Goal: Information Seeking & Learning: Learn about a topic

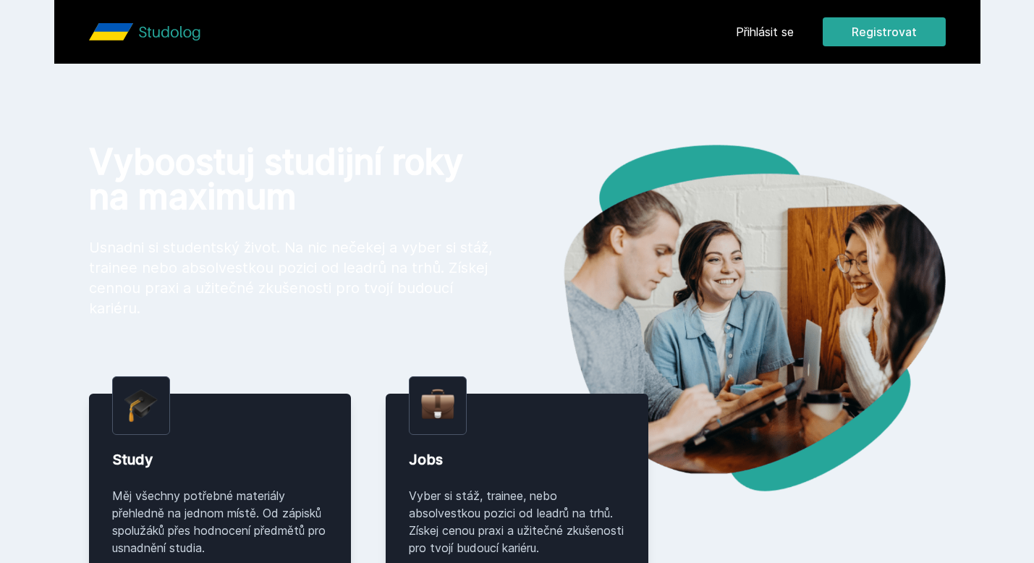
scroll to position [98, 0]
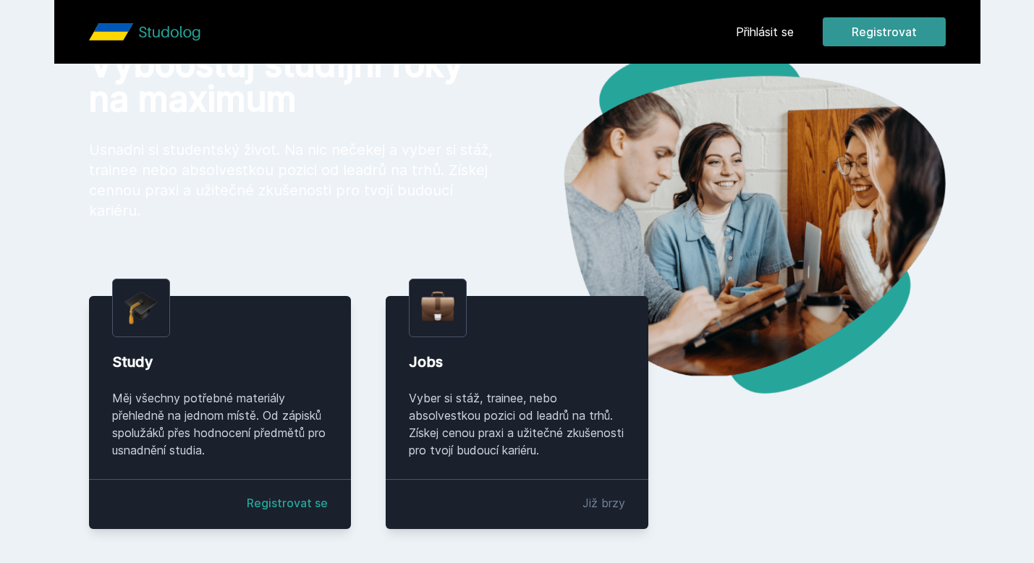
click at [873, 20] on button "Registrovat" at bounding box center [884, 31] width 123 height 29
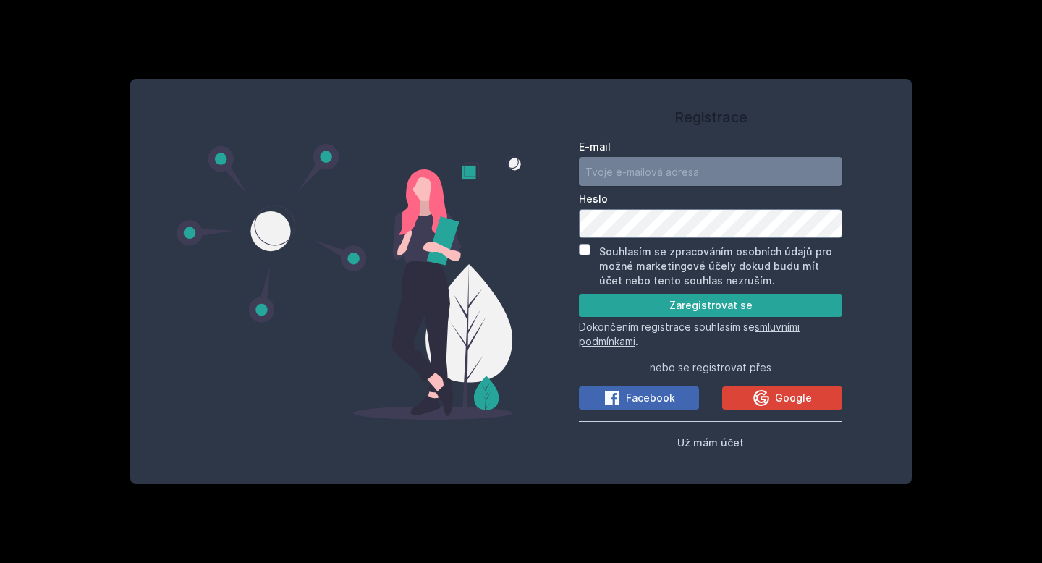
click at [663, 166] on input "E-mail" at bounding box center [710, 171] width 263 height 29
click at [687, 127] on div "Registrace E-mail Heslo Souhlasím se zpracováním osobních údajů pro možné marke…" at bounding box center [710, 278] width 263 height 365
click at [639, 175] on input "E-mail" at bounding box center [710, 171] width 263 height 29
type input "dasha.demidko03@gm"
click at [758, 390] on icon at bounding box center [760, 397] width 17 height 17
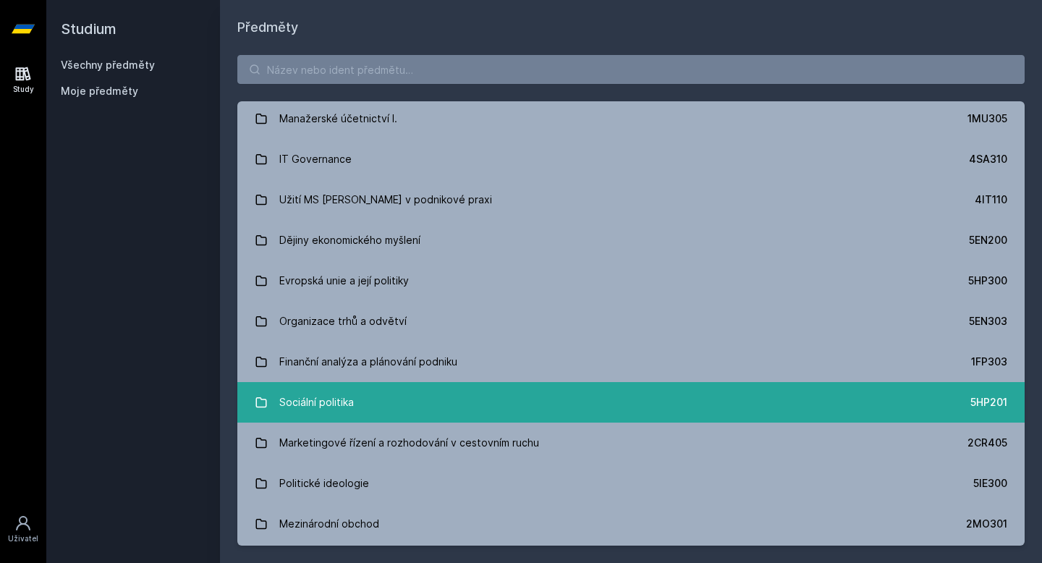
scroll to position [4862, 0]
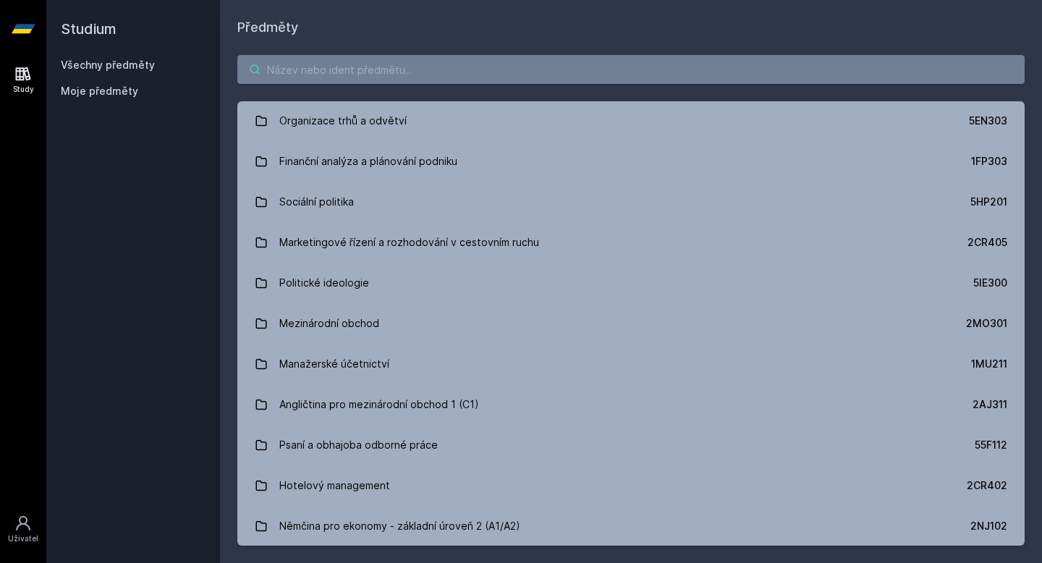
click at [348, 74] on input "search" at bounding box center [630, 69] width 787 height 29
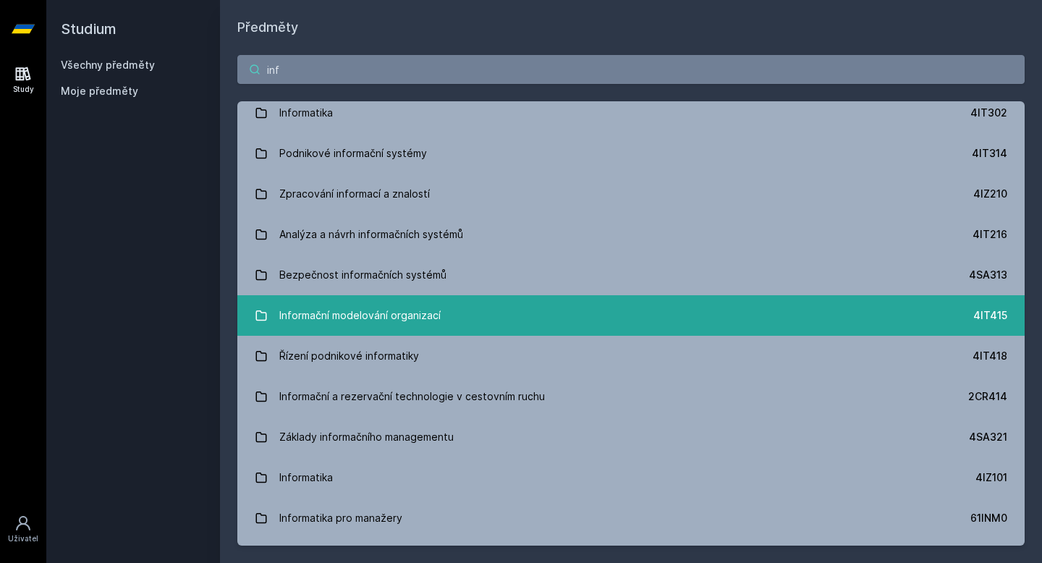
scroll to position [0, 0]
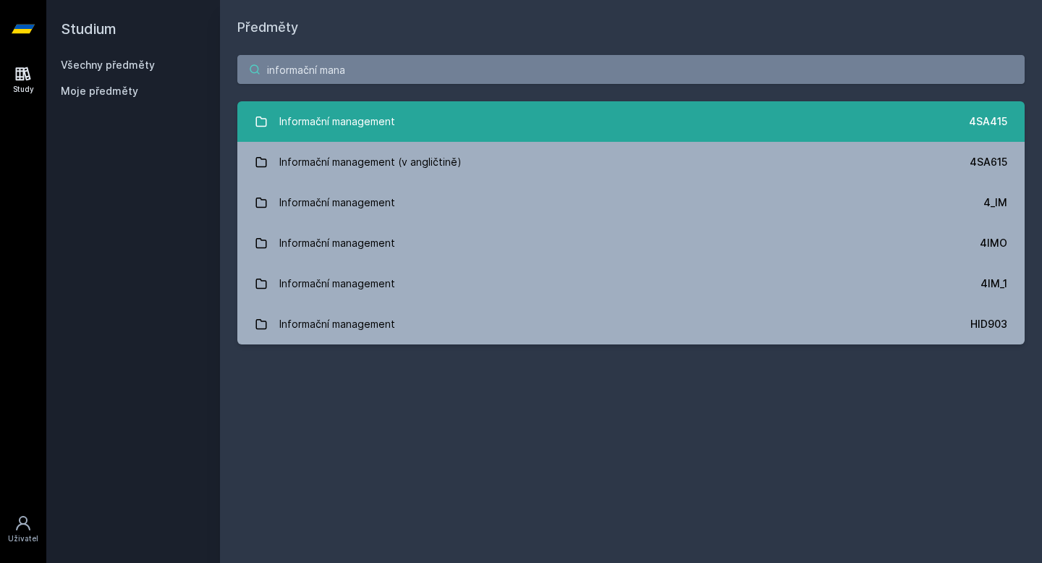
type input "informační mana"
click at [443, 124] on link "Informační management 4SA415" at bounding box center [630, 121] width 787 height 41
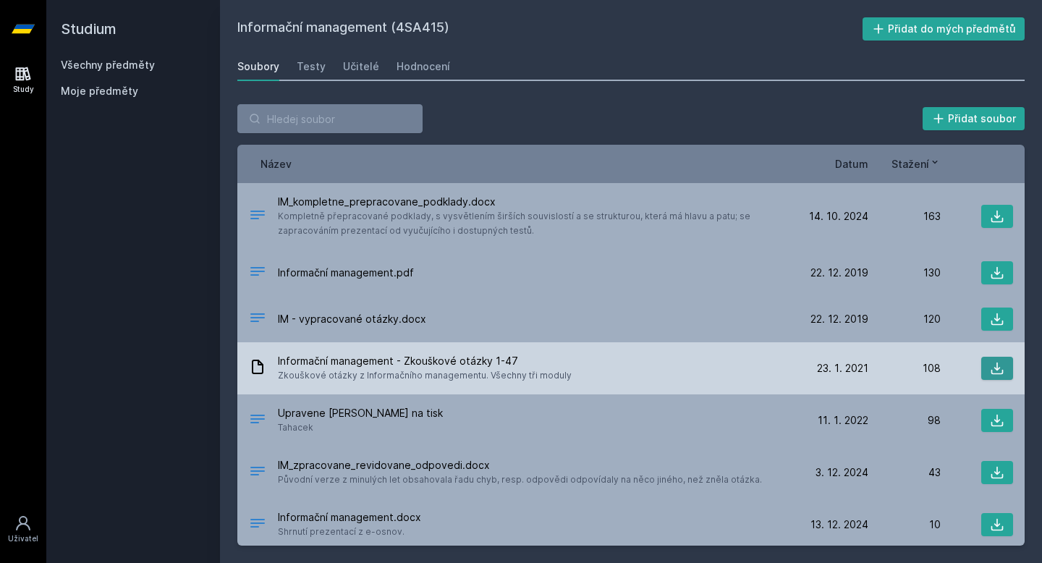
click at [994, 369] on icon at bounding box center [997, 368] width 14 height 14
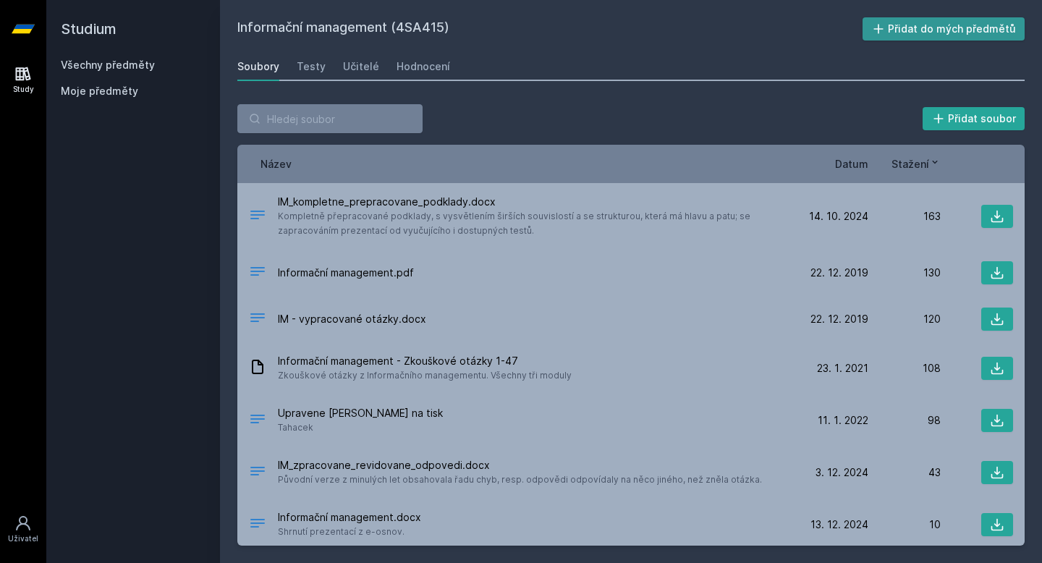
click at [900, 27] on button "Přidat do mých předmětů" at bounding box center [943, 28] width 163 height 23
click at [310, 67] on div "Testy" at bounding box center [311, 66] width 29 height 14
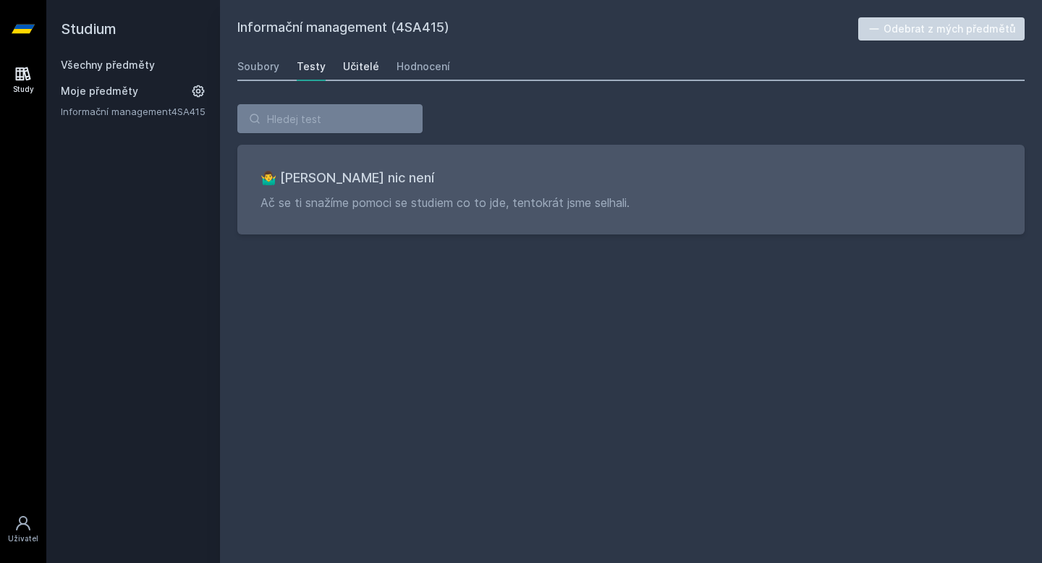
click at [350, 64] on div "Učitelé" at bounding box center [361, 66] width 36 height 14
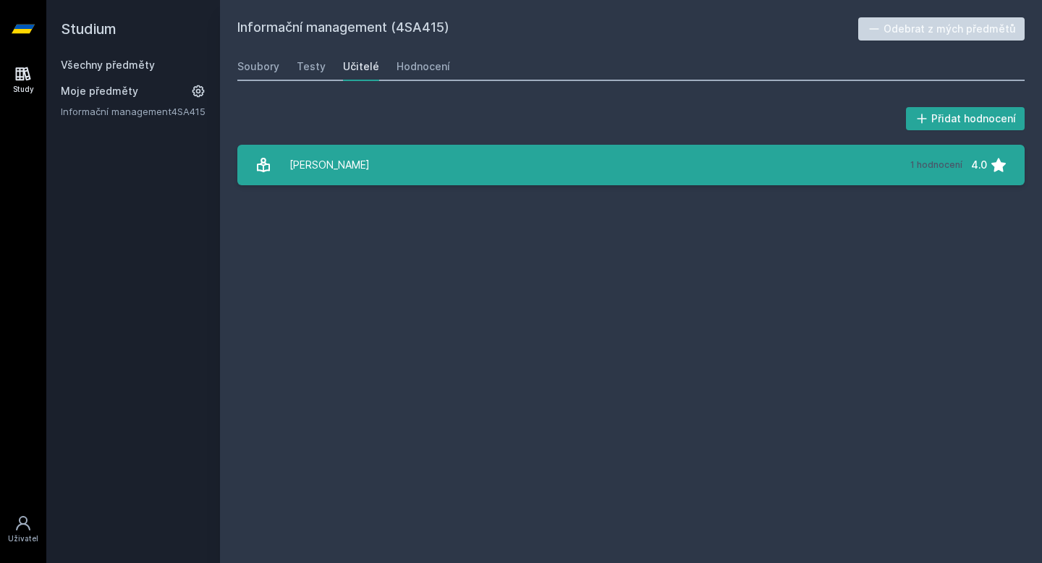
click at [415, 163] on link "[PERSON_NAME] 1 hodnocení 4.0" at bounding box center [630, 165] width 787 height 41
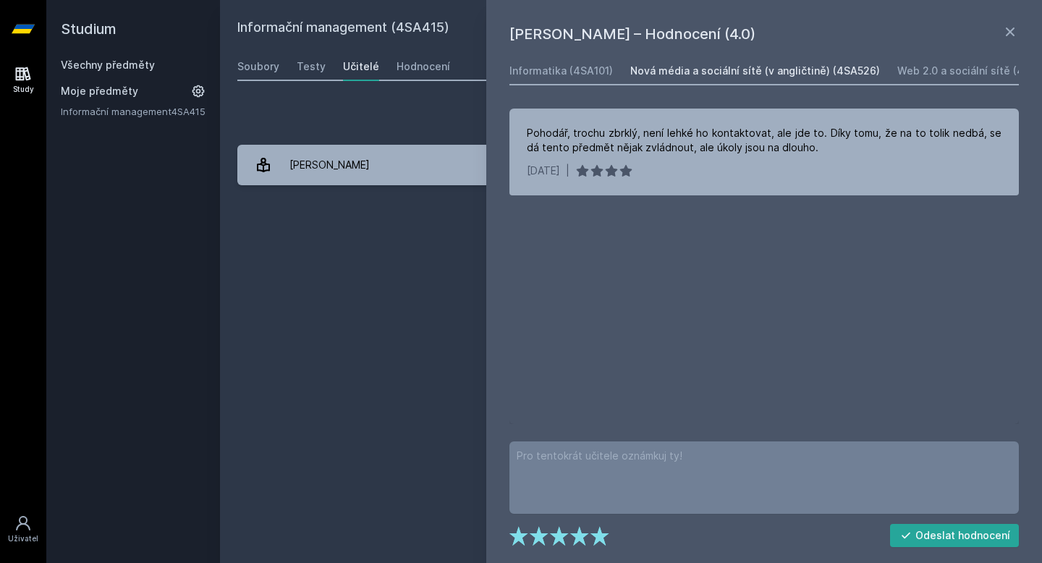
click at [681, 72] on div "Nová média a sociální sítě (v angličtině) (4SA526)" at bounding box center [755, 71] width 250 height 14
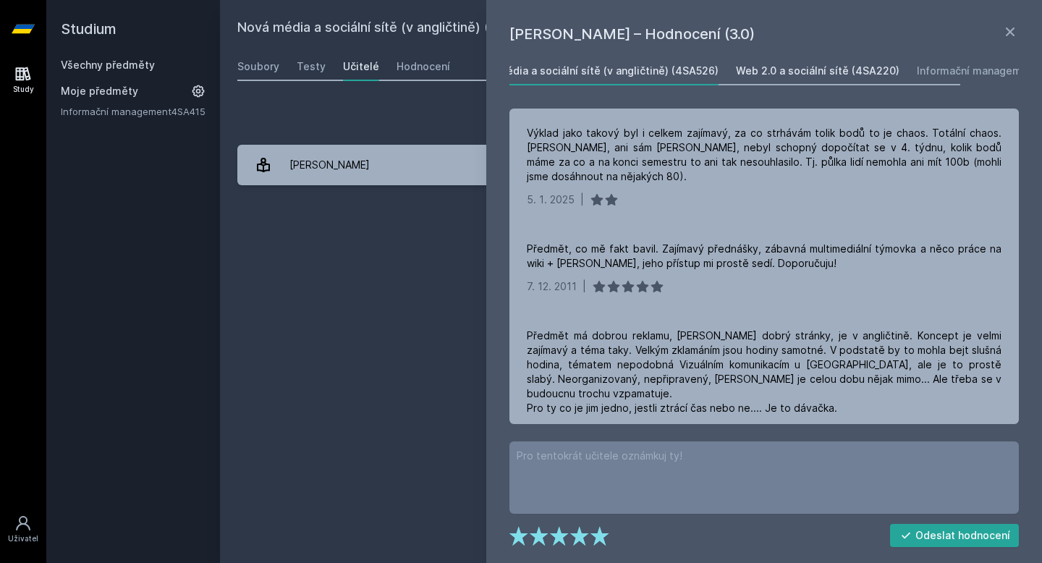
scroll to position [0, 207]
click at [910, 80] on link "Informační management (4SA415)" at bounding box center [956, 70] width 170 height 29
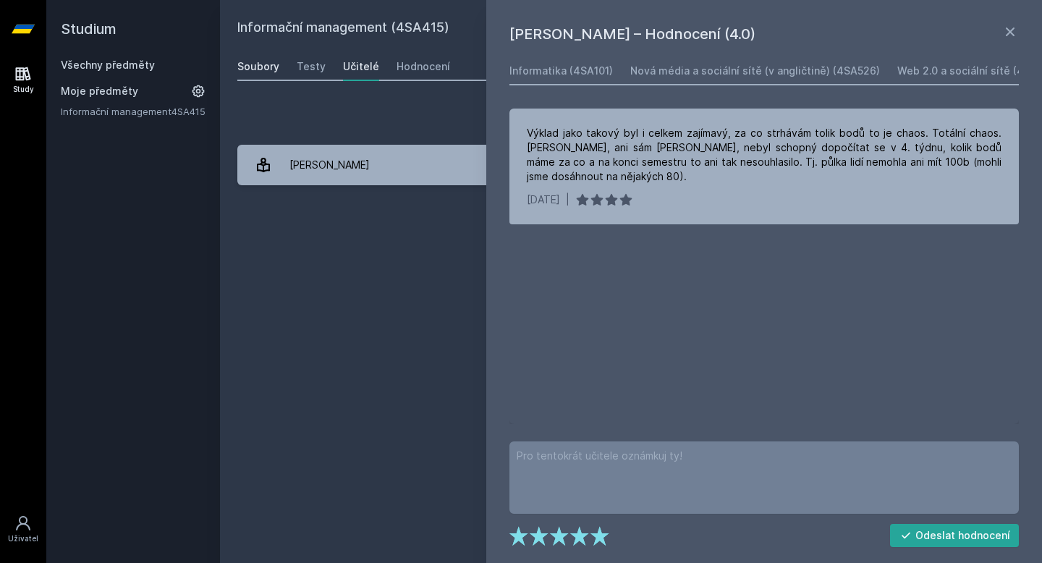
click at [271, 56] on link "Soubory" at bounding box center [258, 66] width 42 height 29
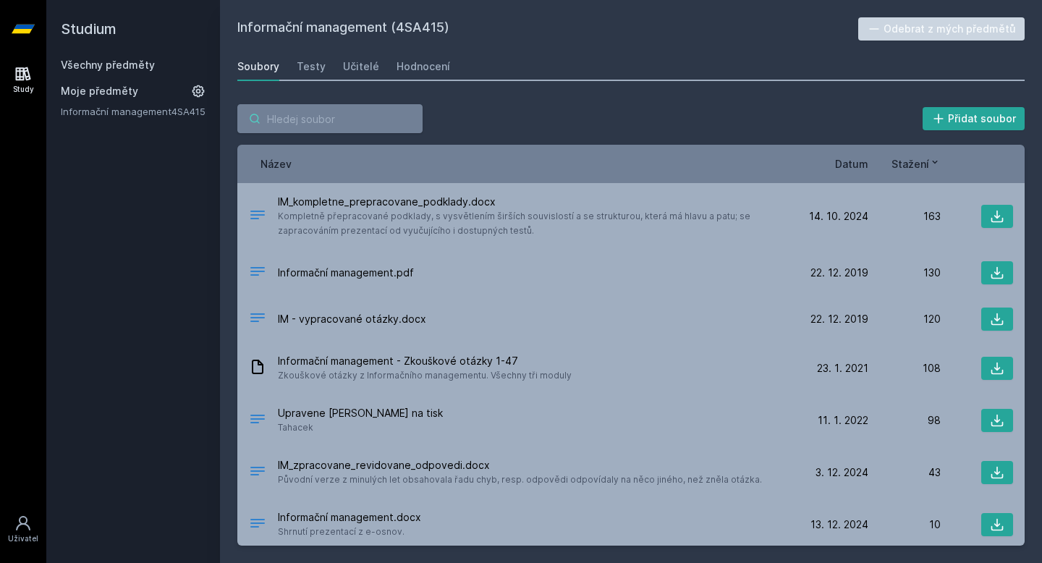
click at [375, 109] on input "search" at bounding box center [329, 118] width 185 height 29
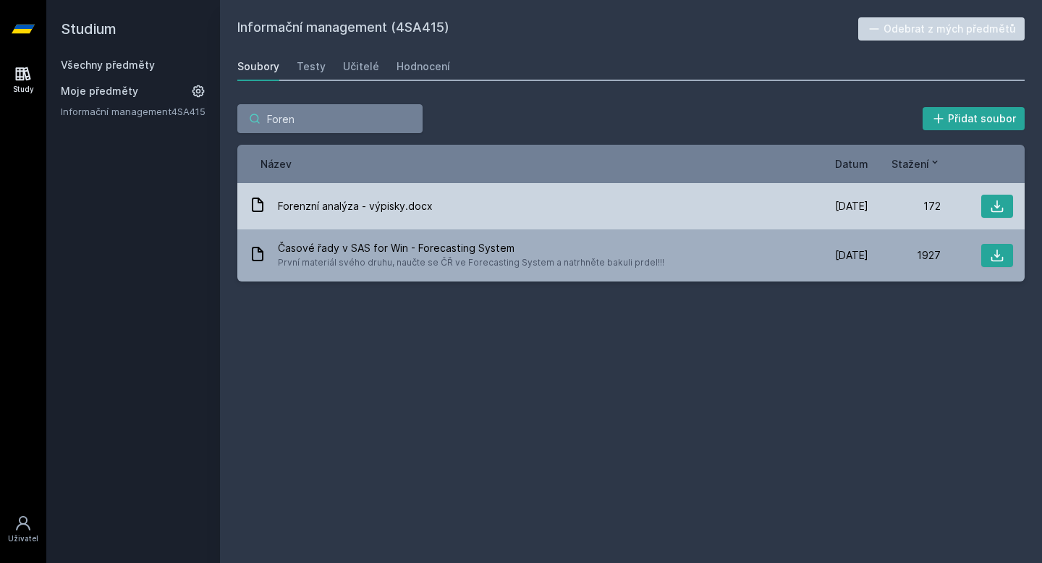
type input "Foren"
click at [338, 213] on div "Forenzní analýza - výpisky.docx" at bounding box center [522, 206] width 547 height 21
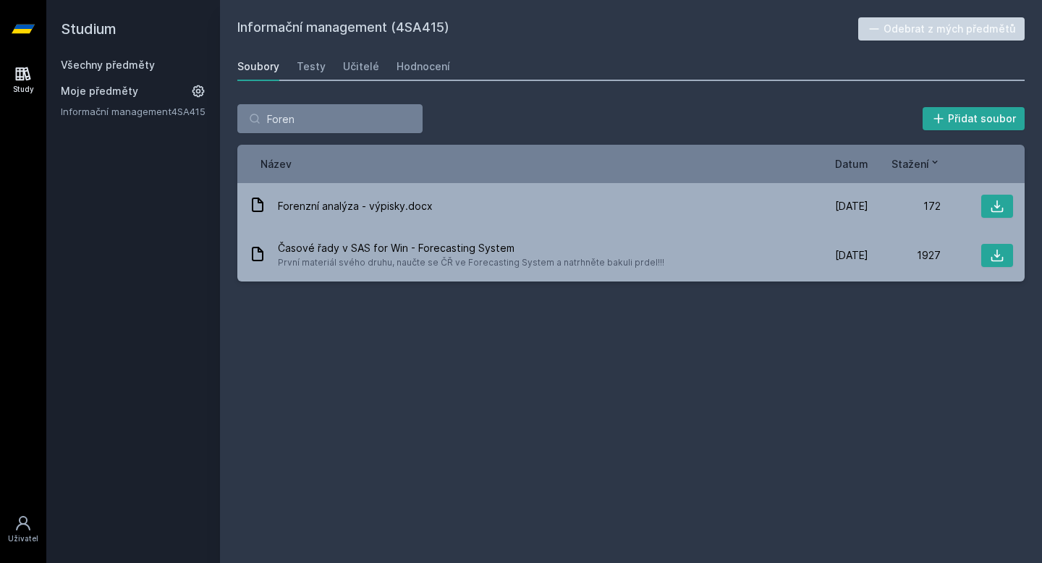
click at [124, 64] on link "Všechny předměty" at bounding box center [108, 65] width 94 height 12
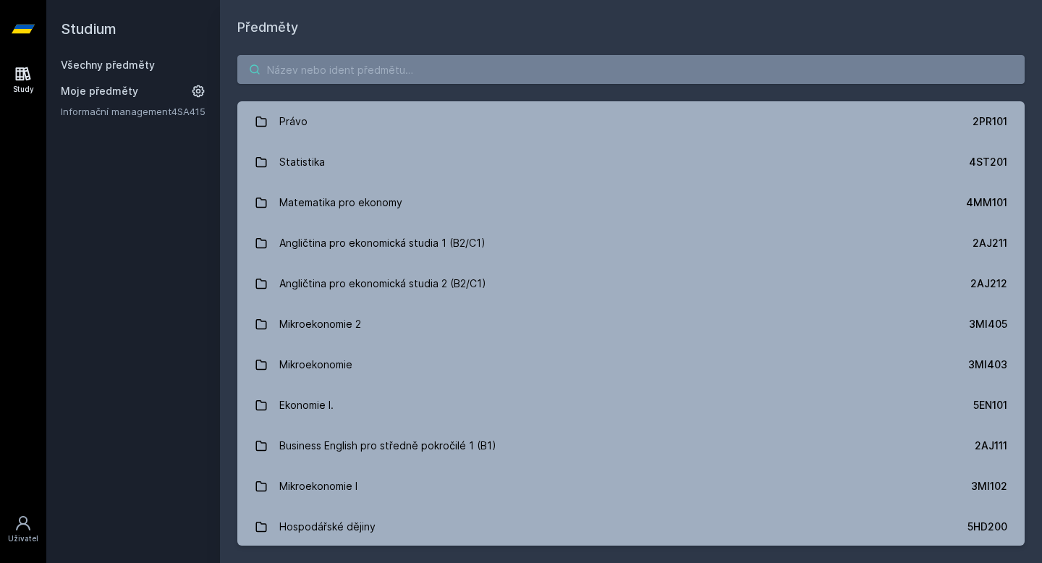
click at [350, 72] on input "search" at bounding box center [630, 69] width 787 height 29
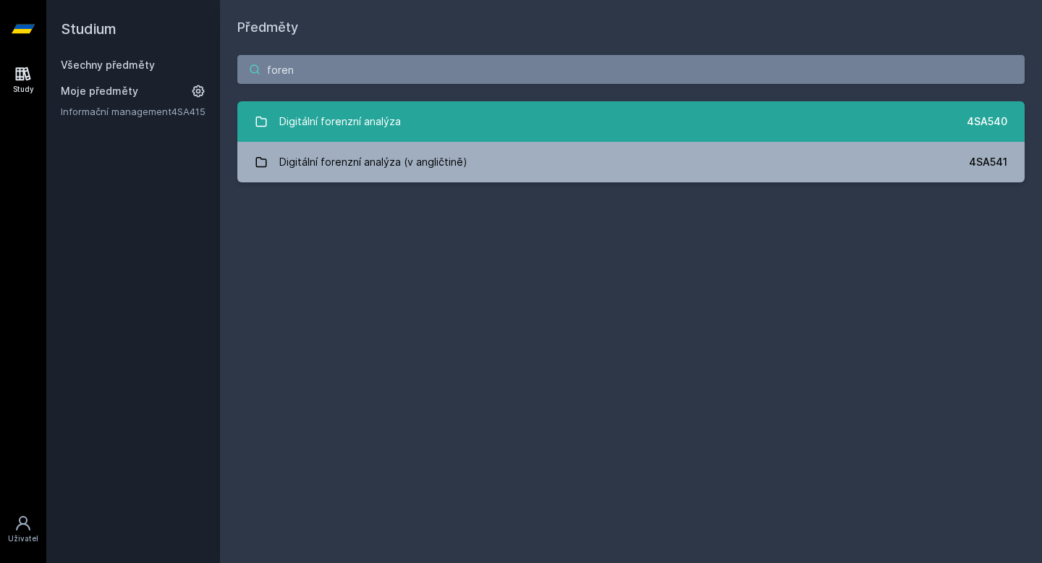
type input "foren"
click at [363, 114] on div "Digitální forenzní analýza" at bounding box center [340, 121] width 122 height 29
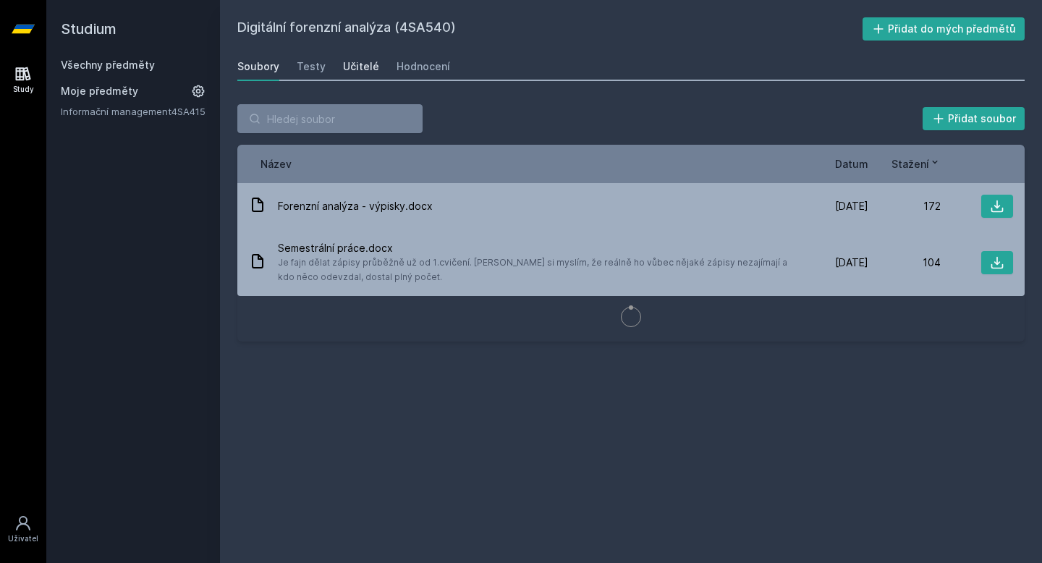
click at [352, 64] on div "Učitelé" at bounding box center [361, 66] width 36 height 14
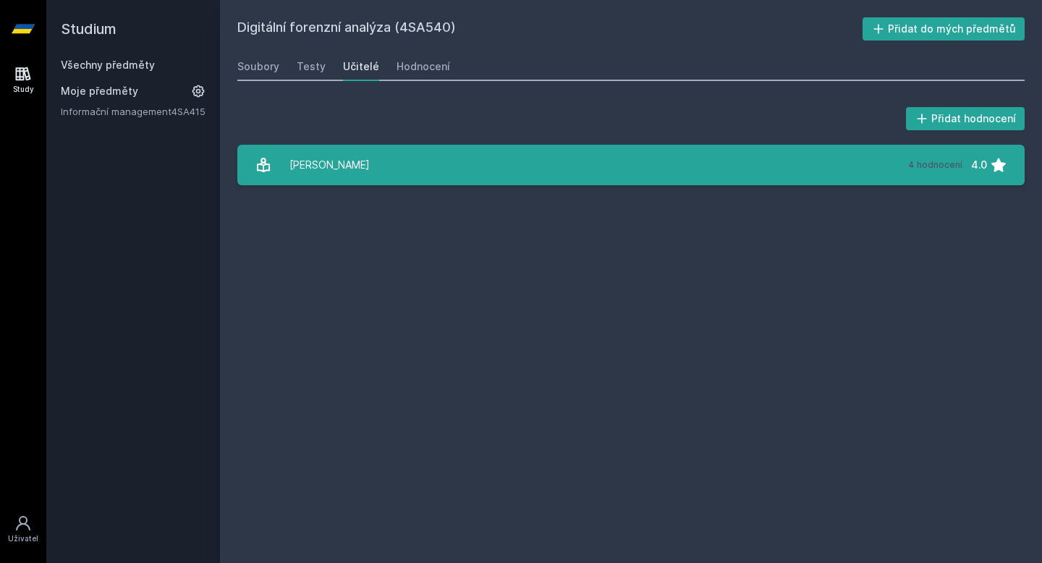
click at [356, 171] on link "[PERSON_NAME] 4 hodnocení 4.0" at bounding box center [630, 165] width 787 height 41
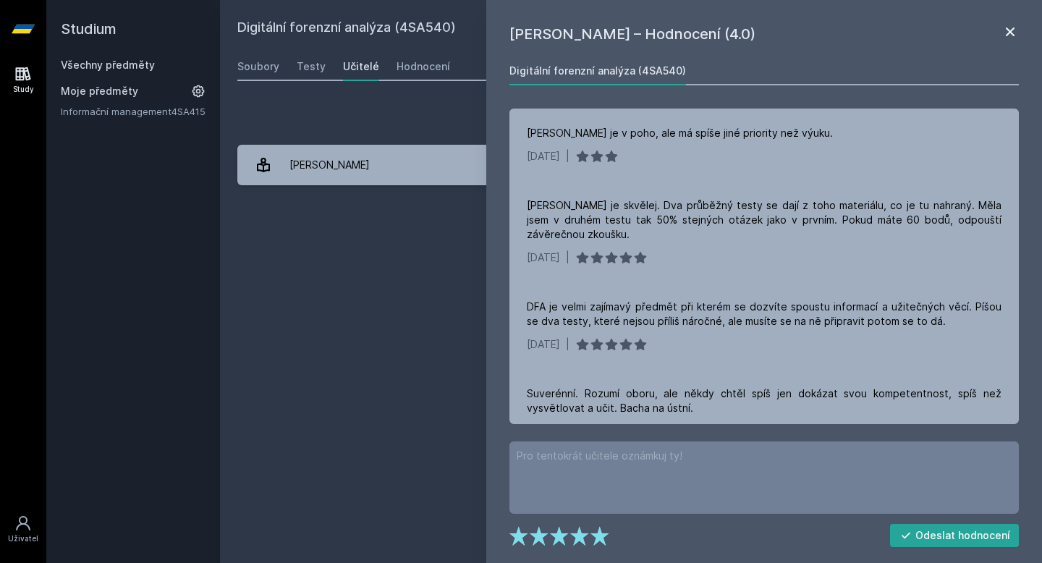
click at [1006, 29] on icon at bounding box center [1010, 31] width 9 height 9
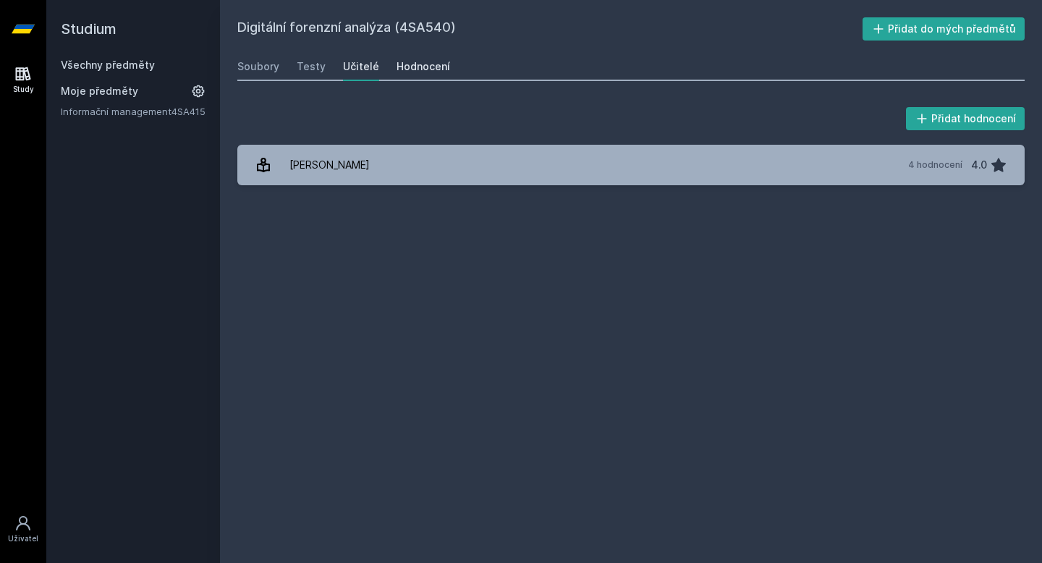
click at [428, 67] on div "Hodnocení" at bounding box center [423, 66] width 54 height 14
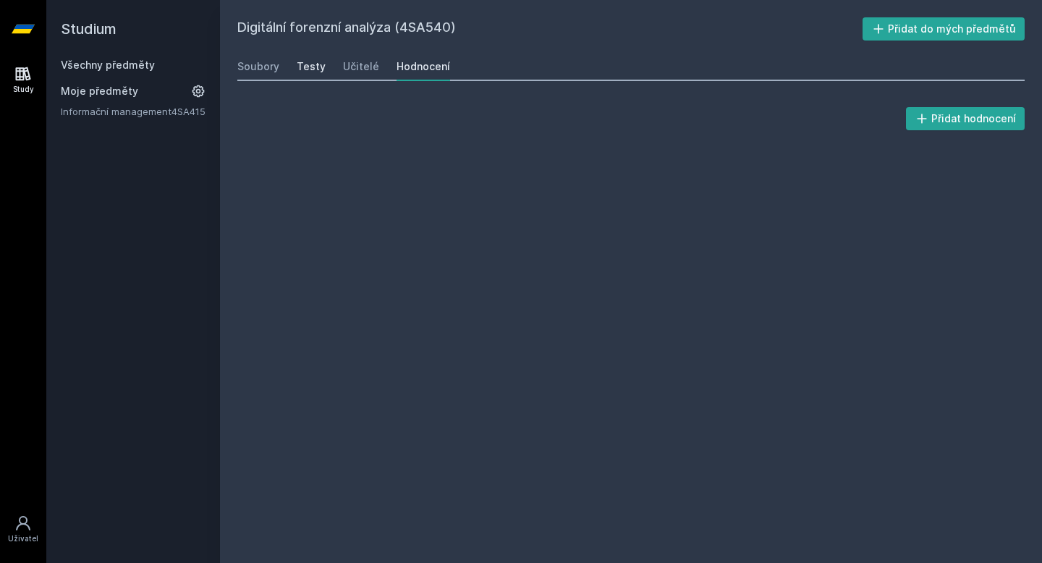
click at [304, 69] on div "Testy" at bounding box center [311, 66] width 29 height 14
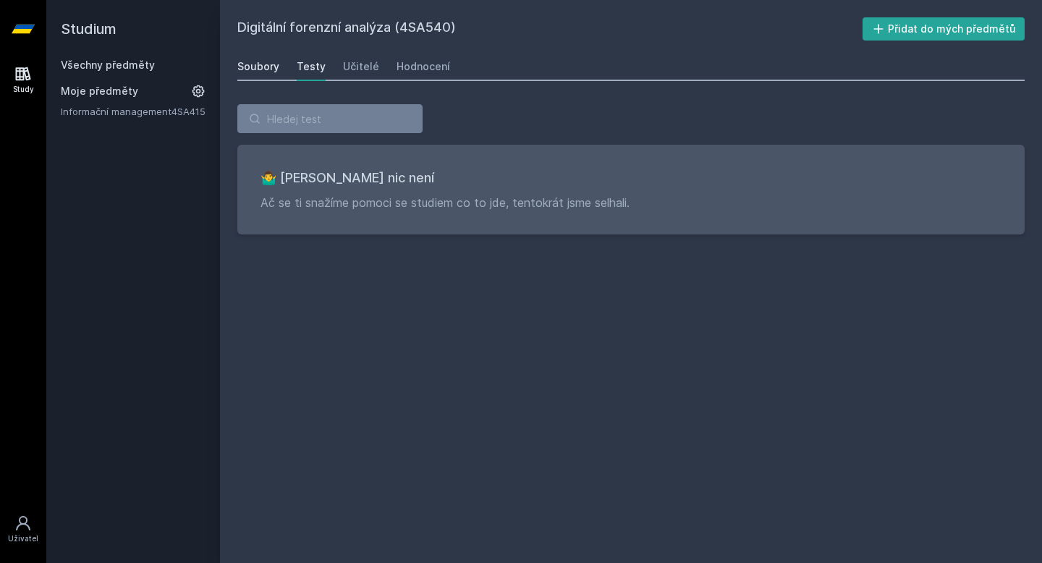
click at [257, 67] on div "Soubory" at bounding box center [258, 66] width 42 height 14
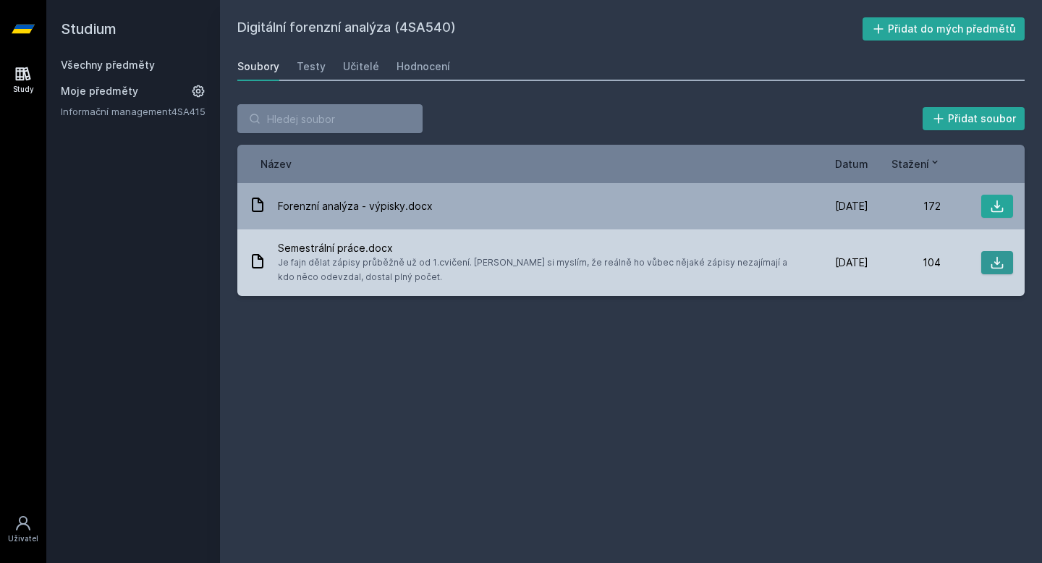
click at [990, 256] on icon at bounding box center [997, 262] width 14 height 14
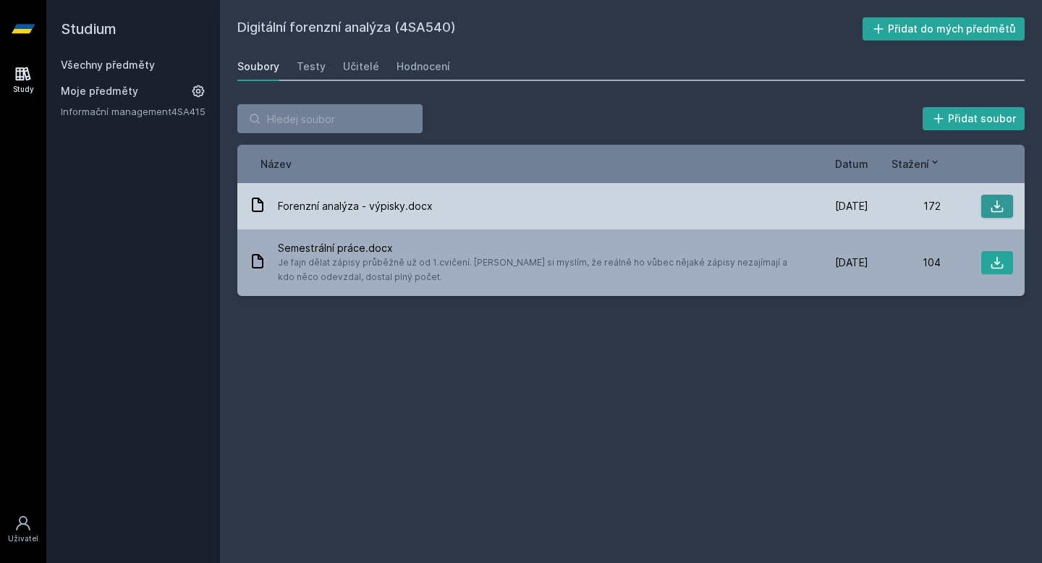
click at [1008, 204] on button at bounding box center [997, 206] width 32 height 23
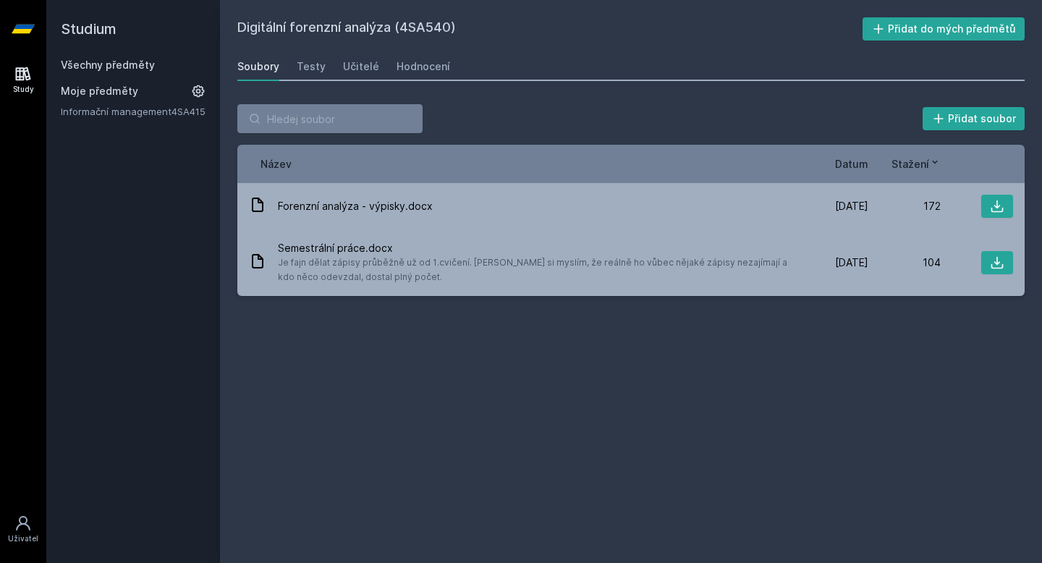
click at [129, 67] on link "Všechny předměty" at bounding box center [108, 65] width 94 height 12
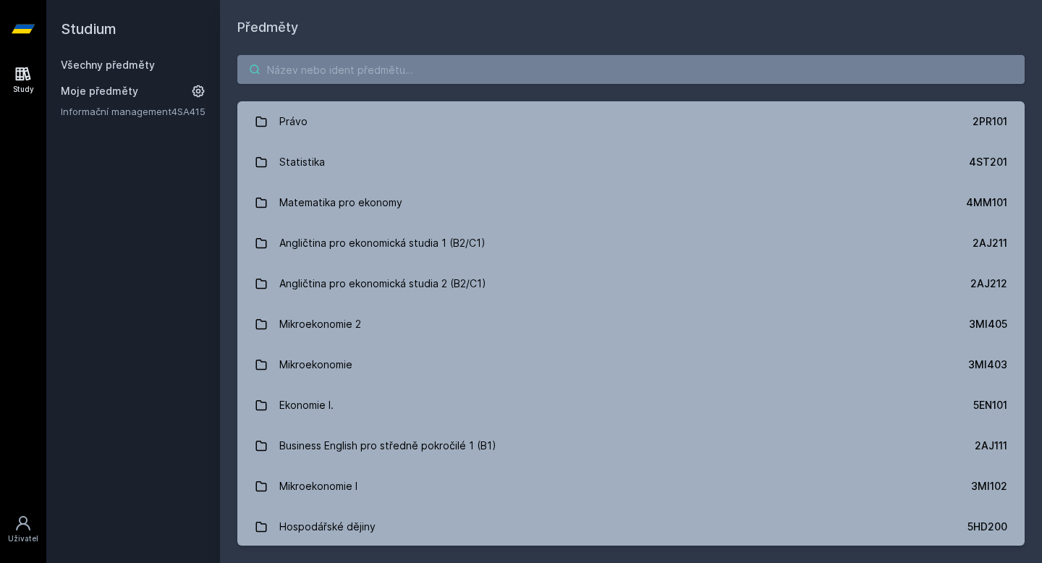
click at [340, 70] on input "search" at bounding box center [630, 69] width 787 height 29
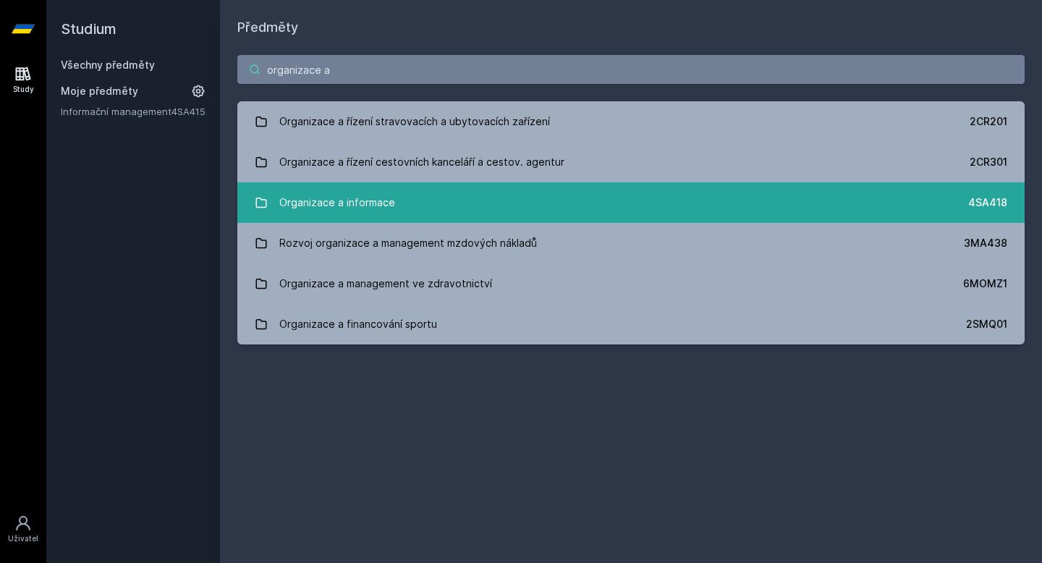
type input "organizace a"
click at [378, 203] on div "Organizace a informace" at bounding box center [337, 202] width 116 height 29
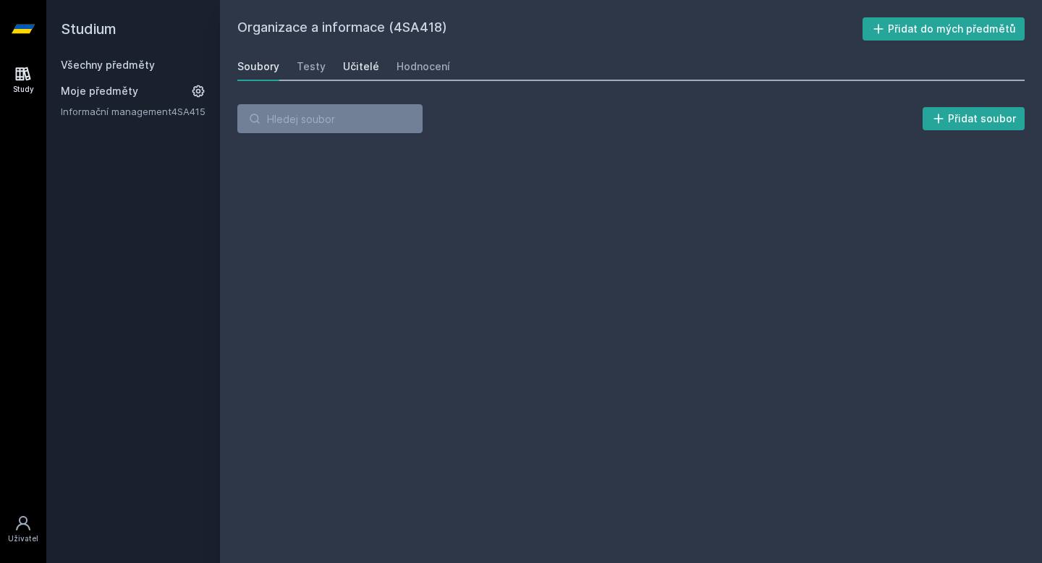
click at [360, 65] on div "Učitelé" at bounding box center [361, 66] width 36 height 14
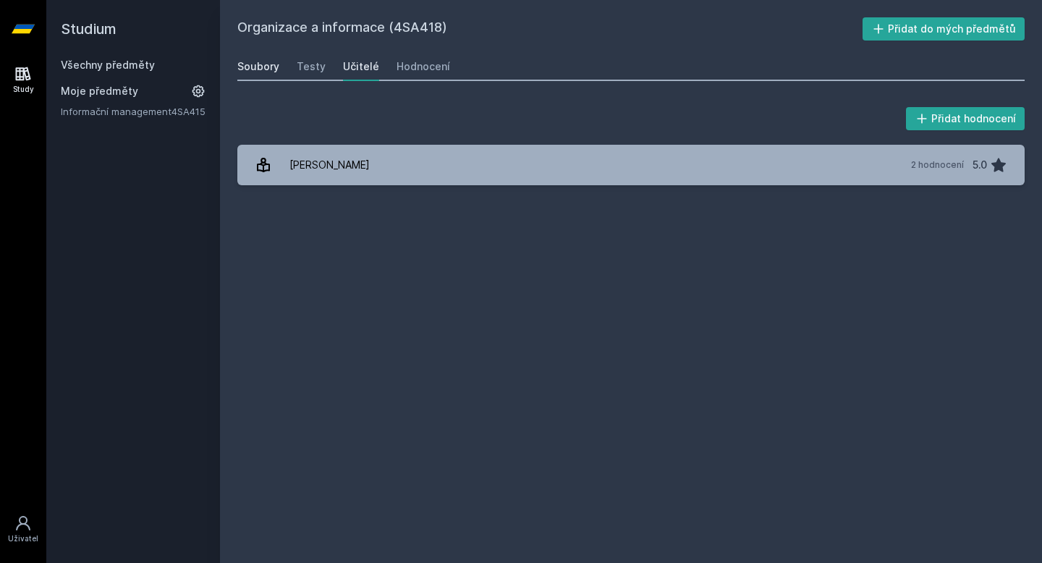
click at [260, 64] on div "Soubory" at bounding box center [258, 66] width 42 height 14
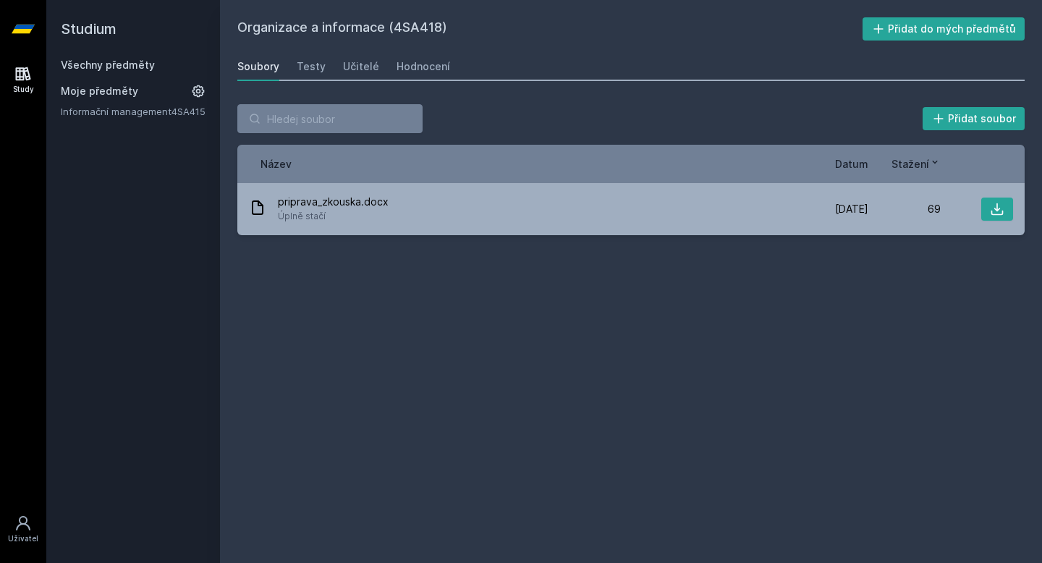
click at [140, 68] on link "Všechny předměty" at bounding box center [108, 65] width 94 height 12
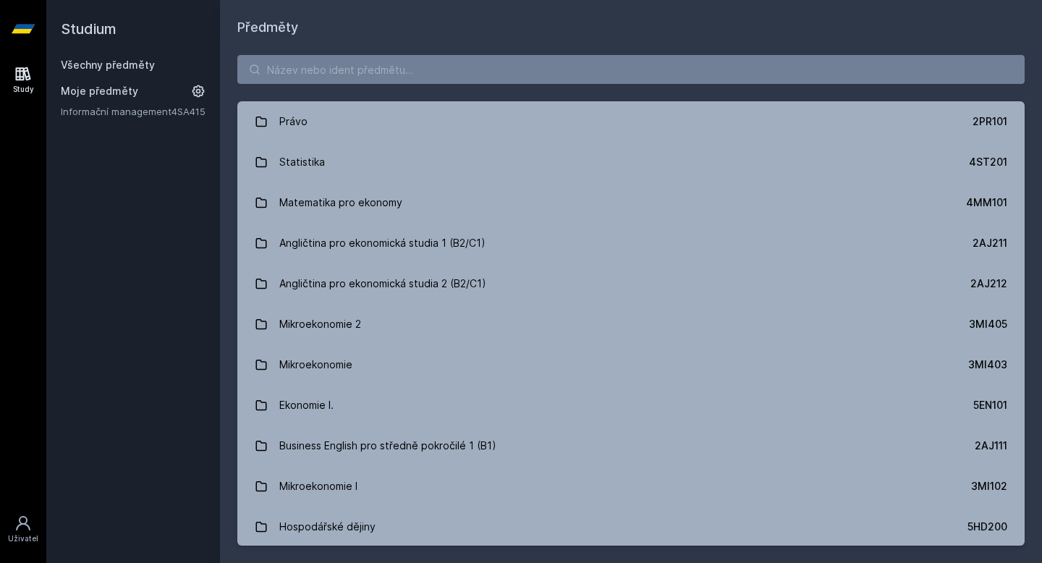
click at [314, 84] on div "Právo 2PR101 Statistika 4ST201 Matematika pro ekonomy 4MM101 Angličtina pro eko…" at bounding box center [631, 300] width 822 height 525
click at [314, 73] on input "search" at bounding box center [630, 69] width 787 height 29
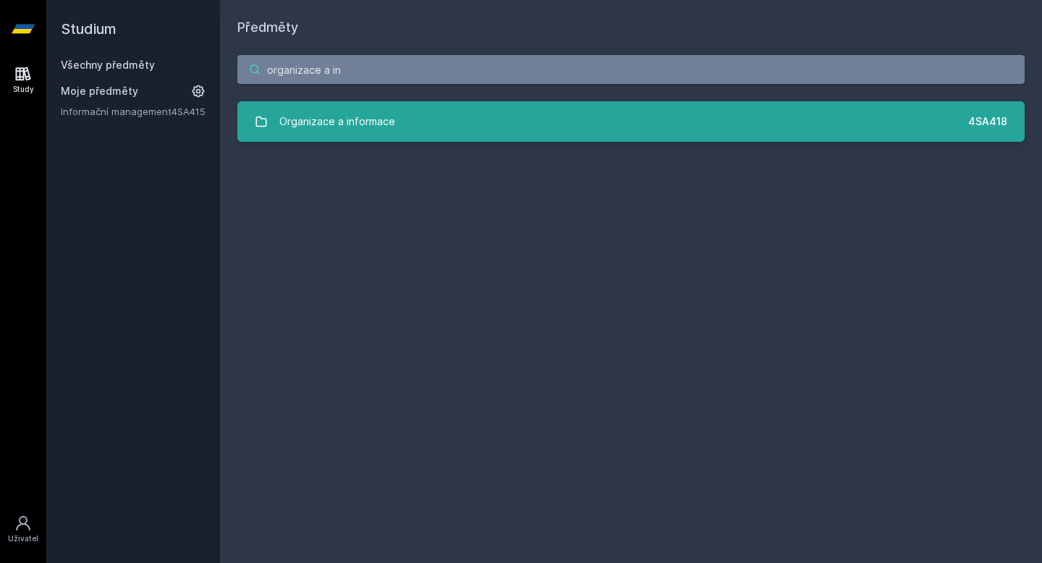
type input "organizace a in"
click at [478, 127] on link "Organizace a informace 4SA418" at bounding box center [630, 121] width 787 height 41
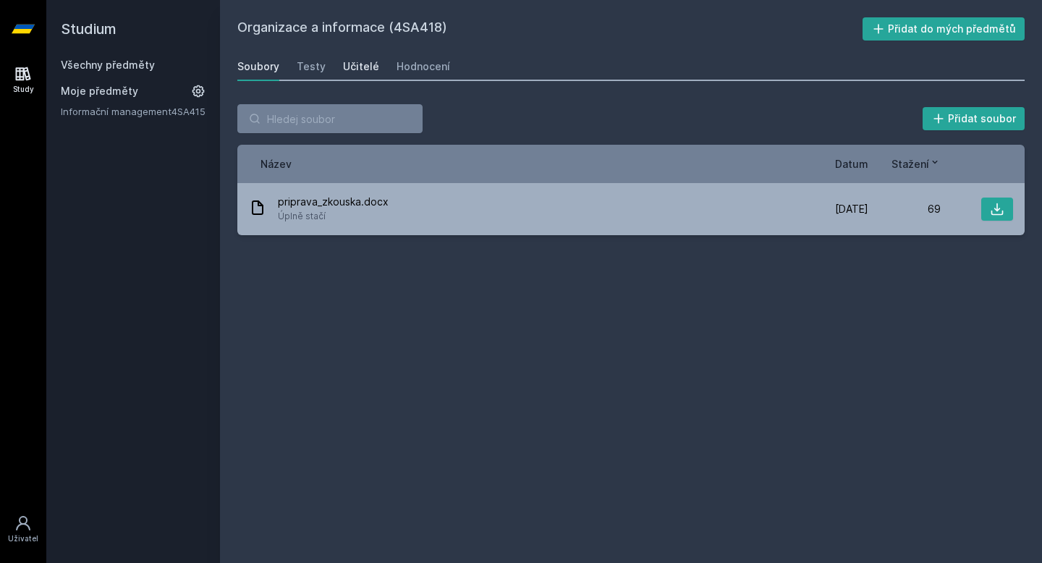
click at [362, 57] on link "Učitelé" at bounding box center [361, 66] width 36 height 29
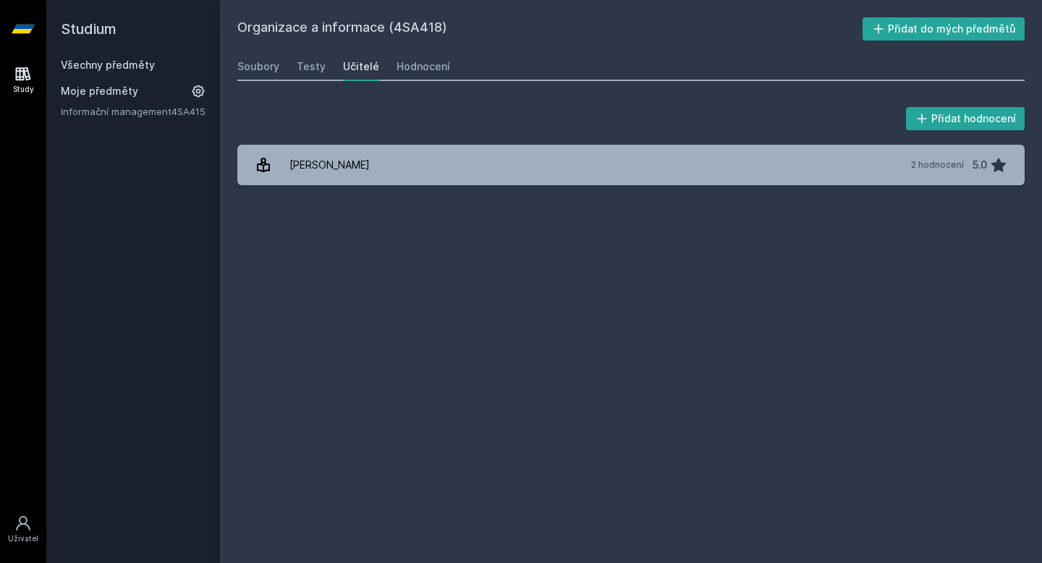
click at [354, 201] on div "Přidat hodnocení [PERSON_NAME] 2 hodnocení 5.0 [PERSON_NAME], něco se pokazilo." at bounding box center [631, 145] width 822 height 116
click at [354, 187] on div "Přidat hodnocení [PERSON_NAME] 2 hodnocení 5.0 [PERSON_NAME], něco se pokazilo." at bounding box center [631, 145] width 822 height 116
click at [369, 140] on div "Přidat hodnocení [PERSON_NAME] 2 hodnocení 5.0 [PERSON_NAME], něco se pokazilo." at bounding box center [630, 144] width 787 height 81
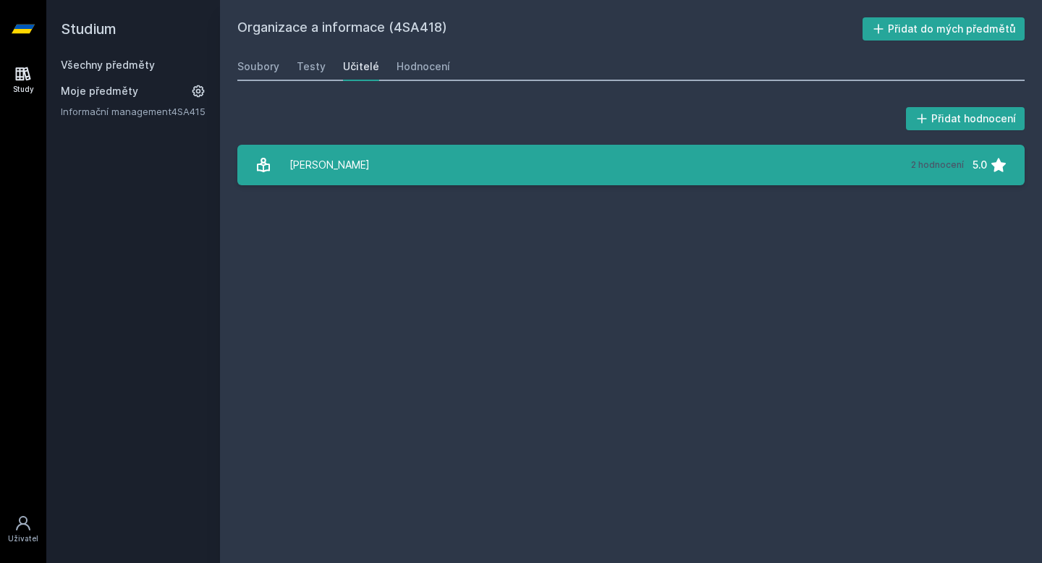
click at [369, 153] on link "[PERSON_NAME] 2 hodnocení 5.0" at bounding box center [630, 165] width 787 height 41
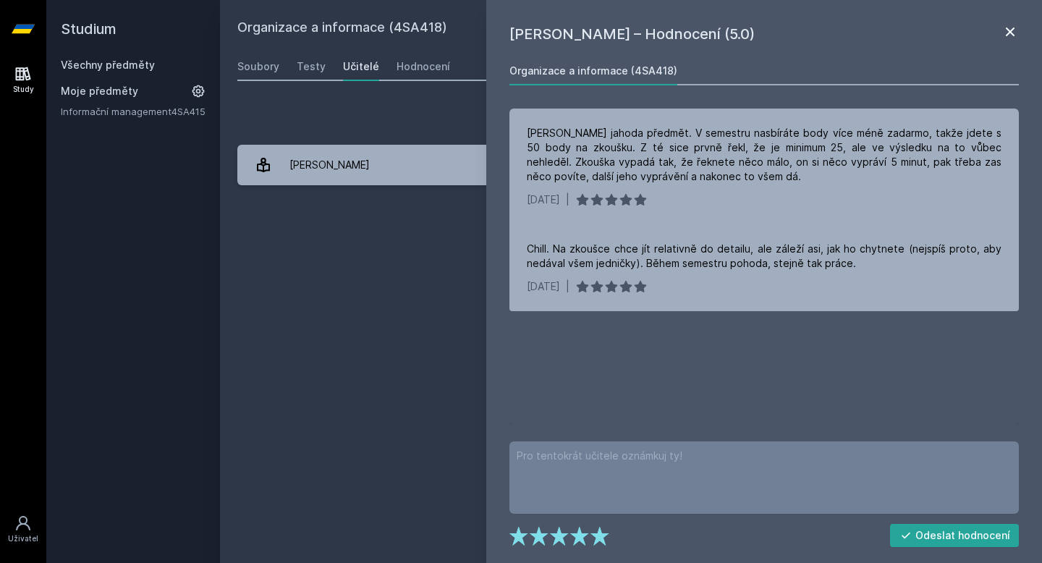
click at [1014, 38] on icon at bounding box center [1009, 31] width 17 height 17
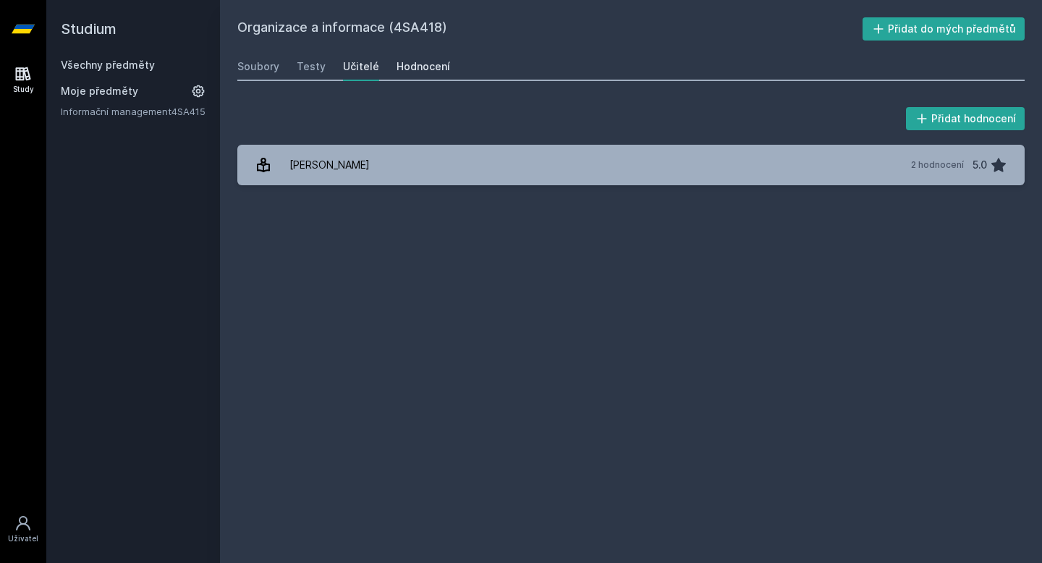
click at [418, 67] on div "Hodnocení" at bounding box center [423, 66] width 54 height 14
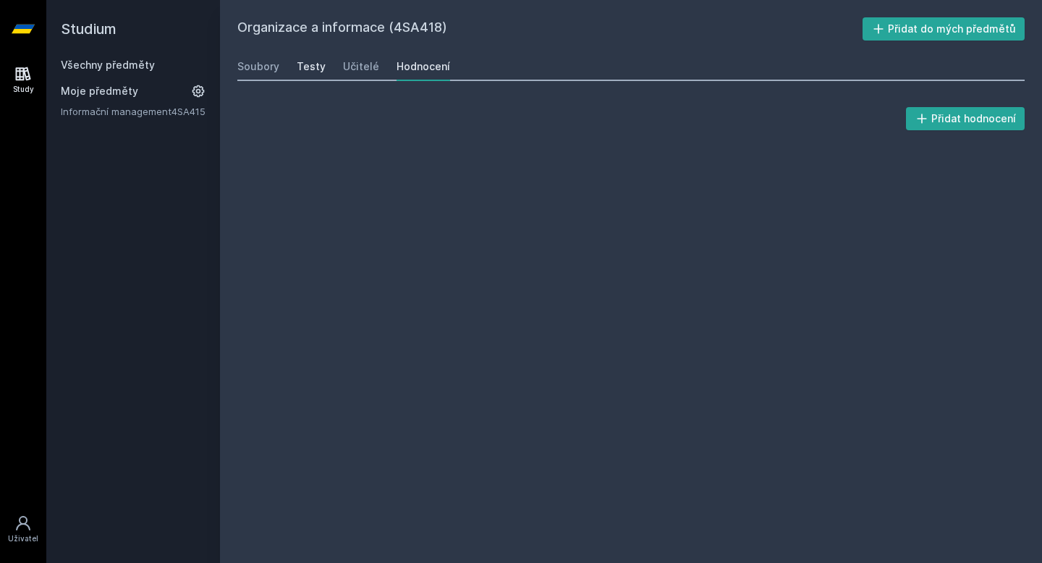
click at [313, 69] on div "Testy" at bounding box center [311, 66] width 29 height 14
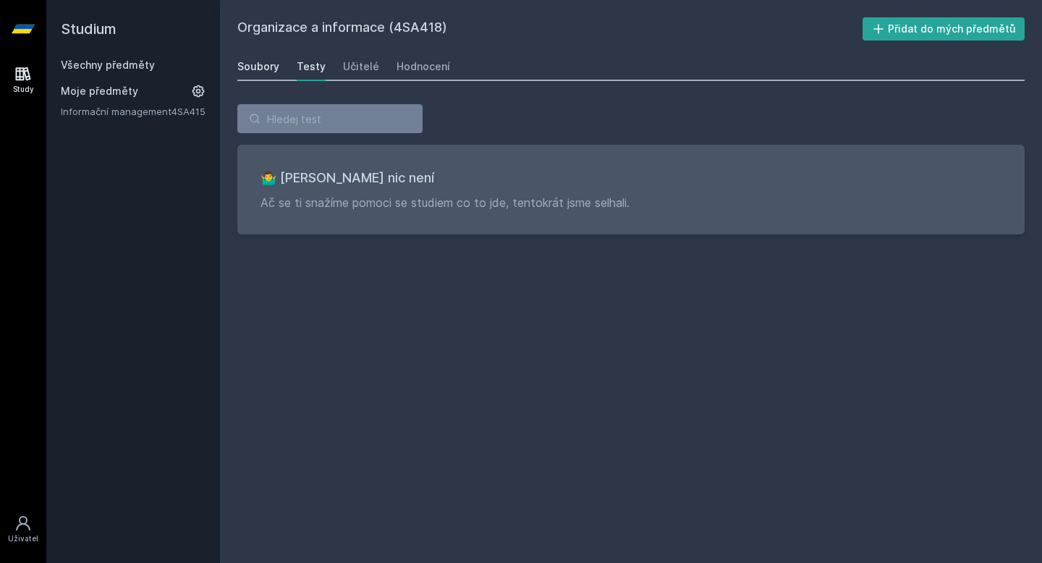
click at [258, 68] on div "Soubory" at bounding box center [258, 66] width 42 height 14
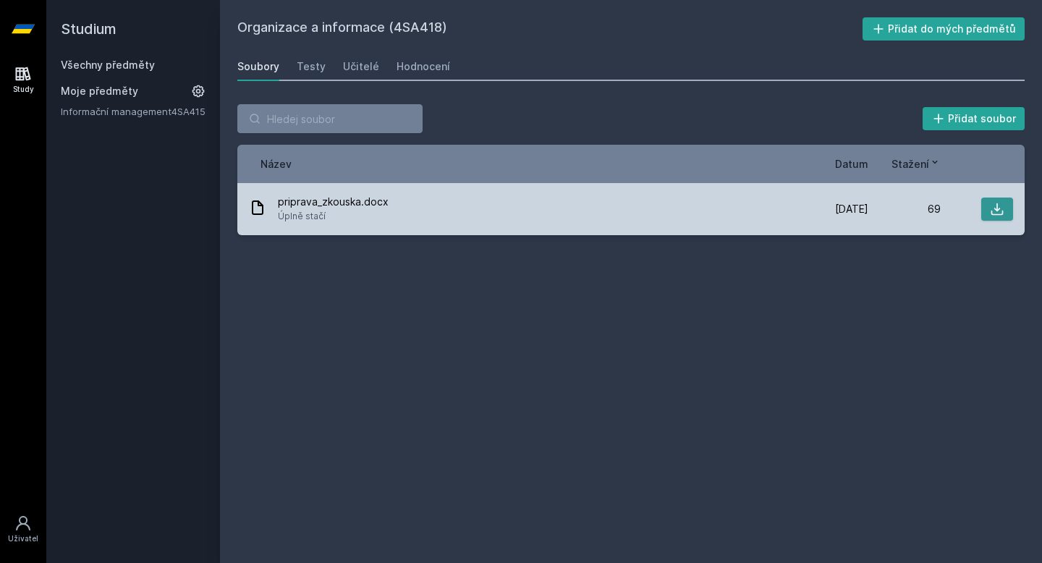
click at [999, 216] on button at bounding box center [997, 208] width 32 height 23
